Goal: Task Accomplishment & Management: Use online tool/utility

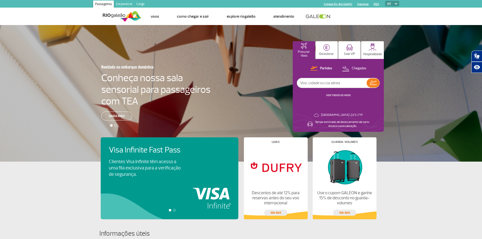
click at [141, 2] on link "Cargo" at bounding box center [140, 5] width 12 height 8
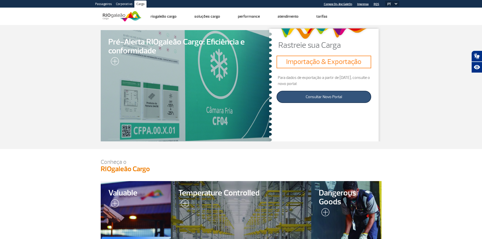
click at [325, 98] on link "Consultar Novo Portal" at bounding box center [323, 97] width 94 height 12
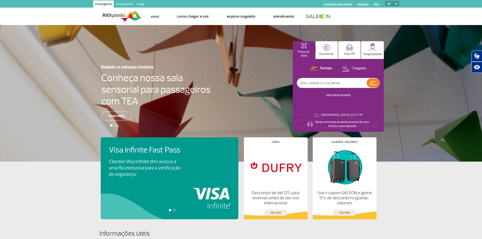
click at [140, 3] on link "Cargo" at bounding box center [140, 5] width 12 height 8
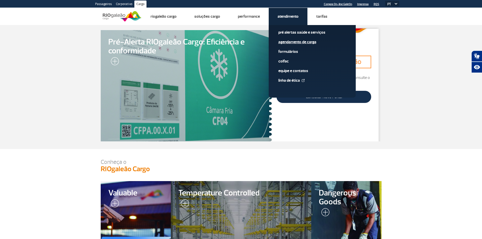
click at [293, 41] on link "Agendamento de Carga" at bounding box center [312, 42] width 68 height 6
